Goal: Navigation & Orientation: Find specific page/section

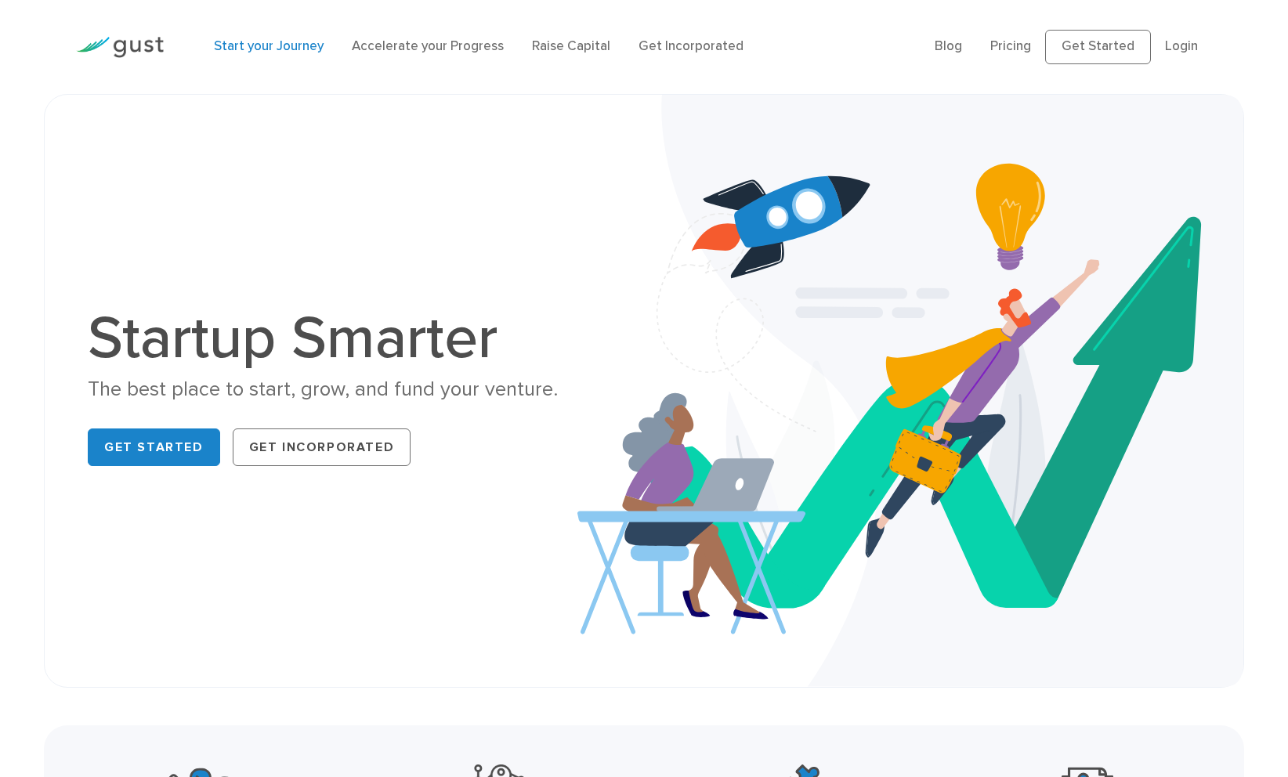
click at [257, 47] on link "Start your Journey" at bounding box center [269, 46] width 110 height 16
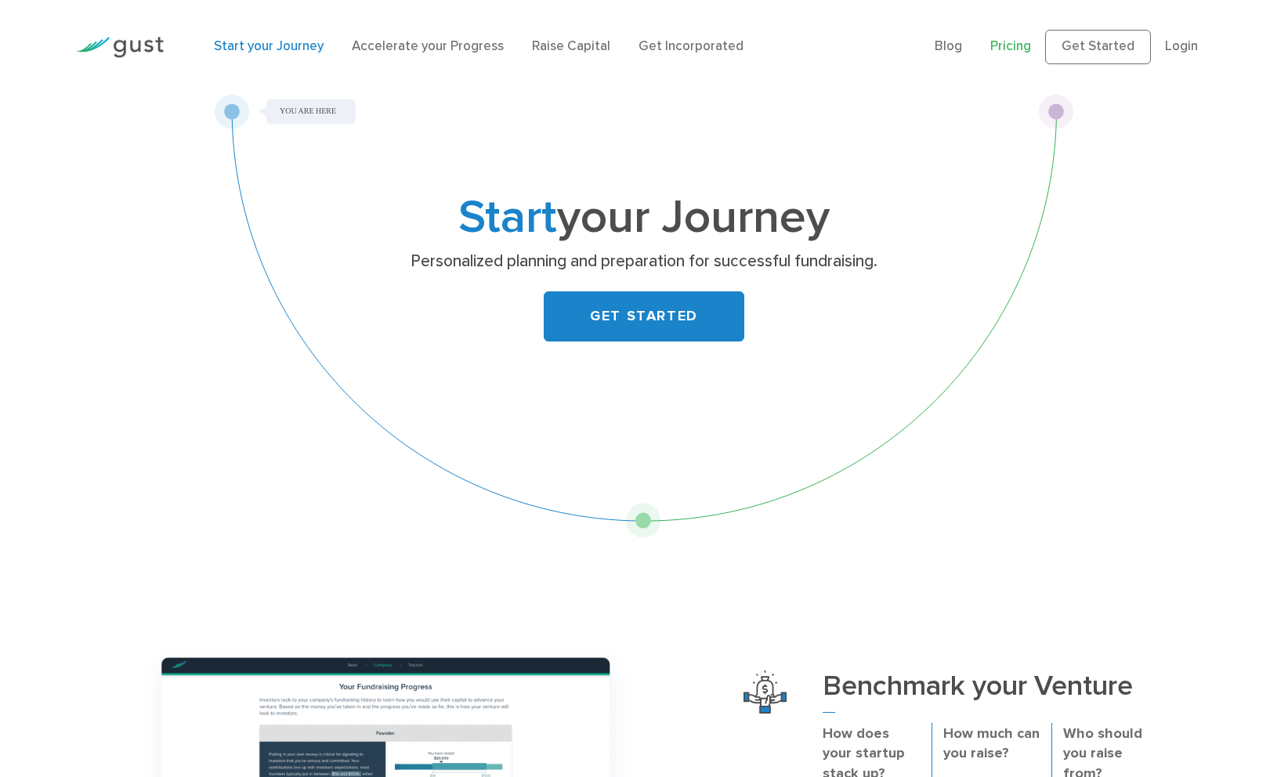
click at [1020, 47] on link "Pricing" at bounding box center [1010, 46] width 41 height 16
